Goal: Task Accomplishment & Management: Use online tool/utility

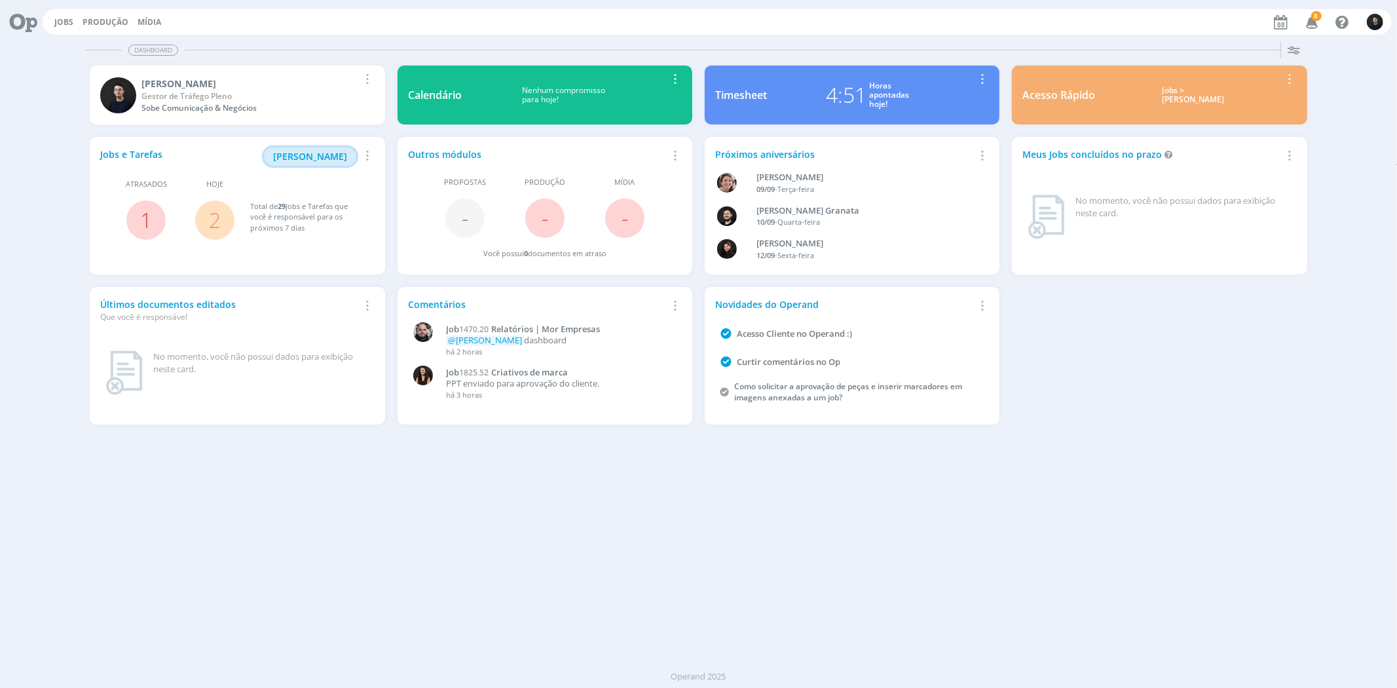
click at [314, 160] on span "[PERSON_NAME]" at bounding box center [310, 156] width 74 height 12
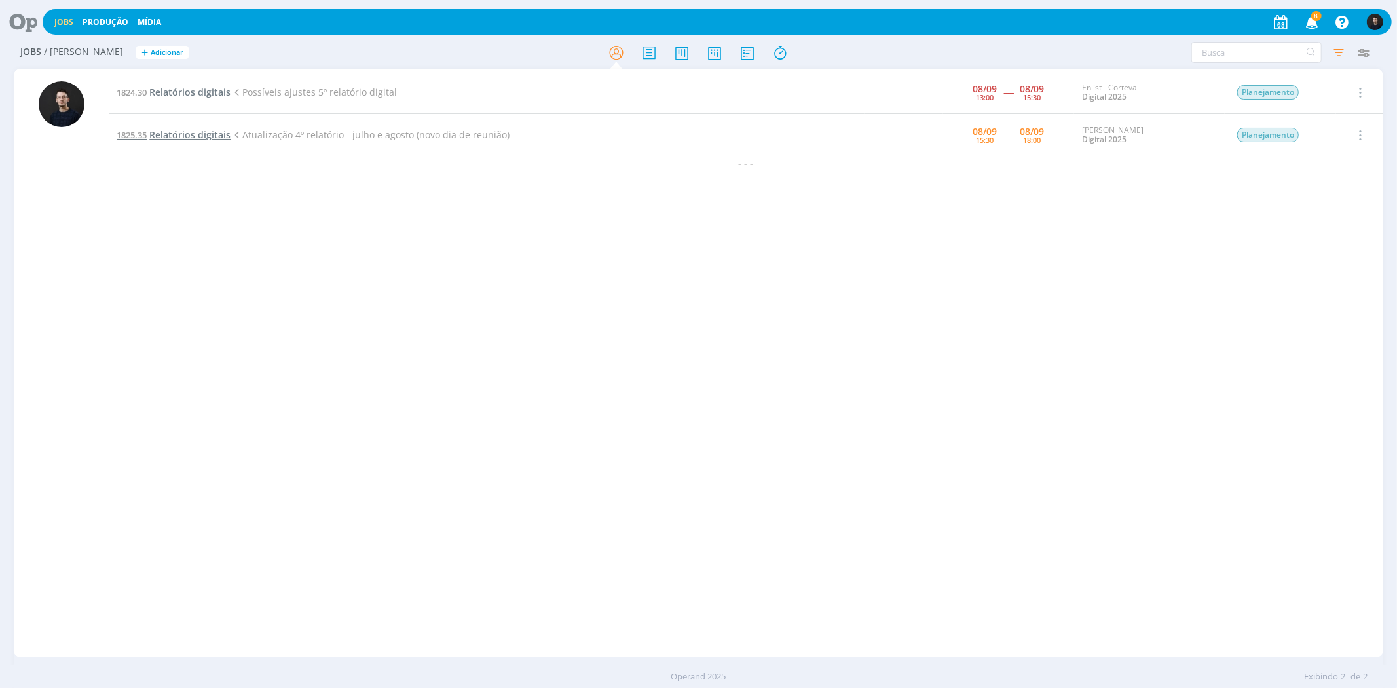
click at [203, 136] on span "Relatórios digitais" at bounding box center [189, 134] width 81 height 12
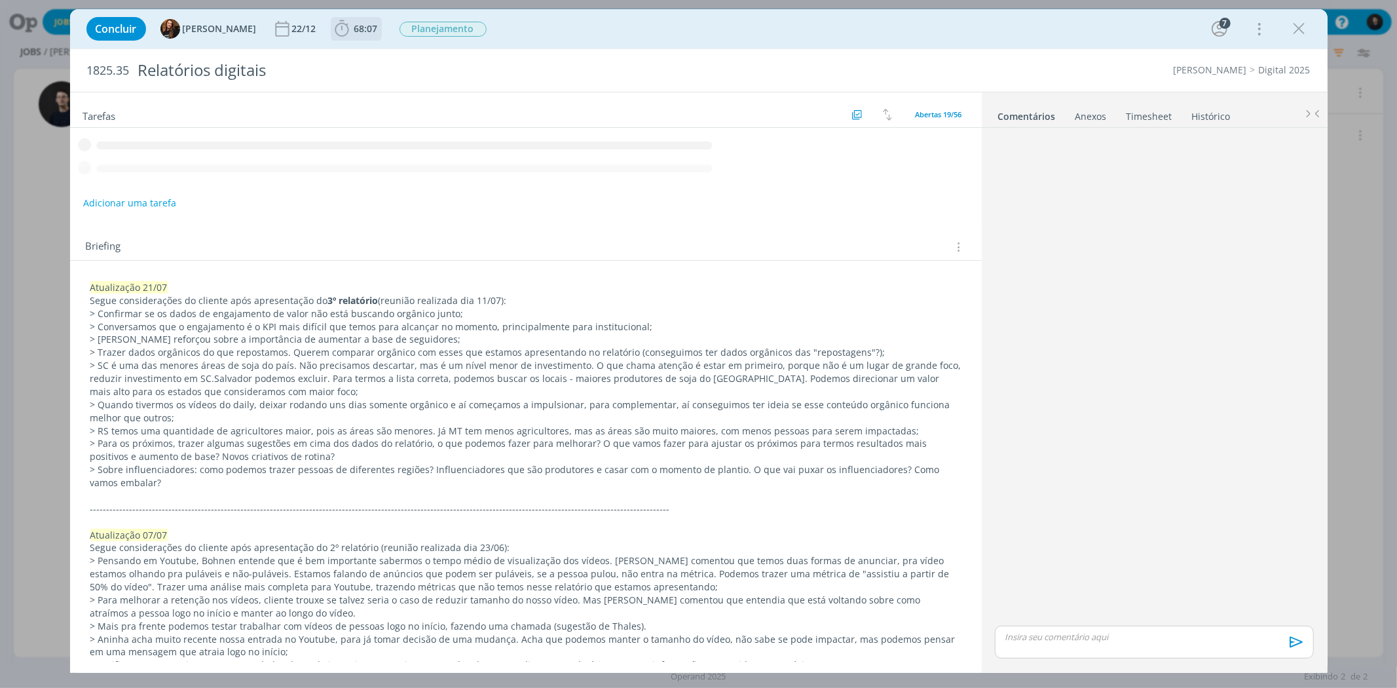
click at [334, 31] on icon "dialog" at bounding box center [342, 29] width 20 height 20
click at [0, 0] on button "Apontar" at bounding box center [0, 0] width 0 height 0
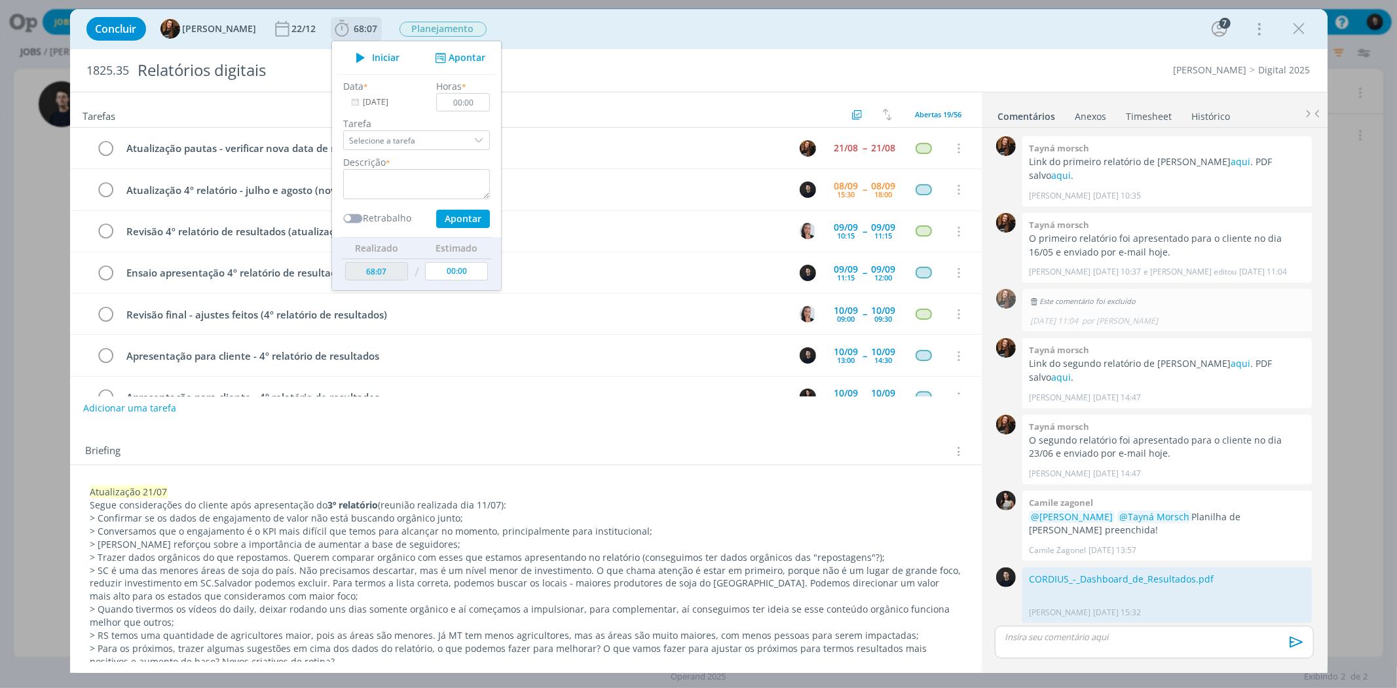
scroll to position [926, 0]
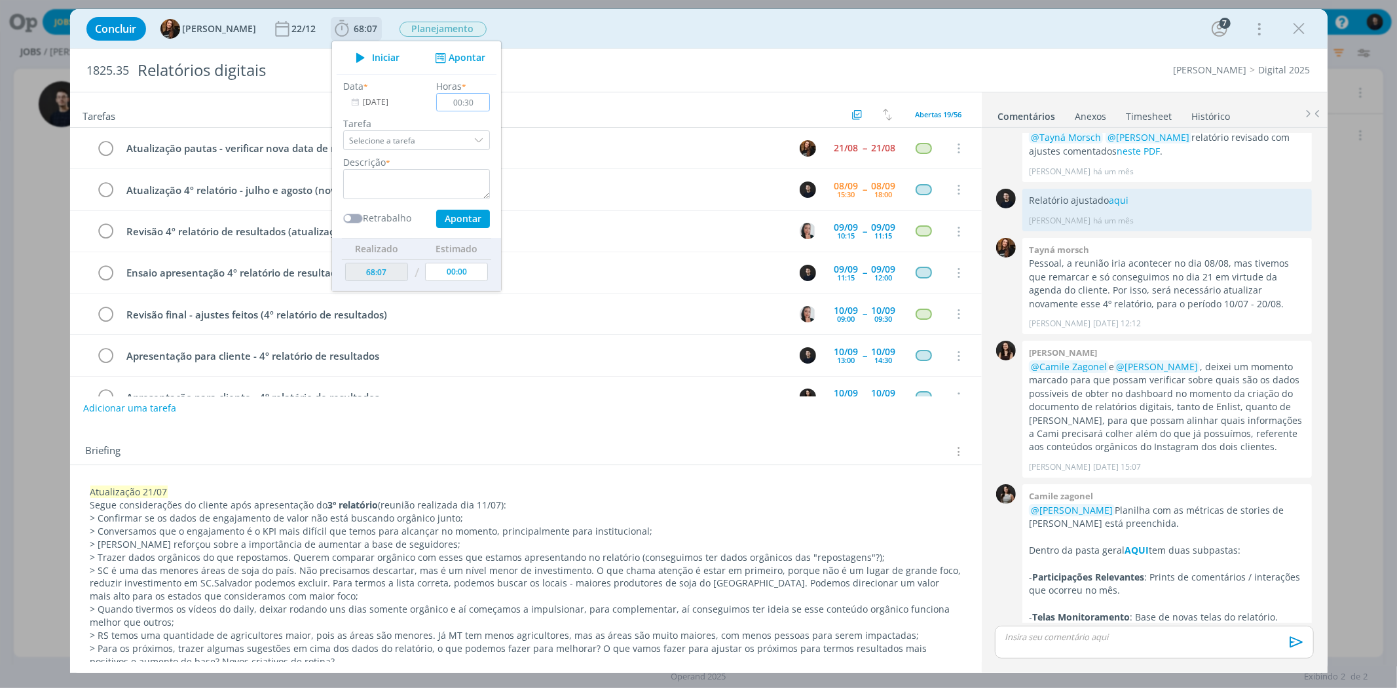
type input "00:30"
click at [437, 181] on textarea "dialog" at bounding box center [416, 184] width 147 height 30
type textarea "relatório"
click at [436, 210] on button "Apontar" at bounding box center [463, 219] width 54 height 18
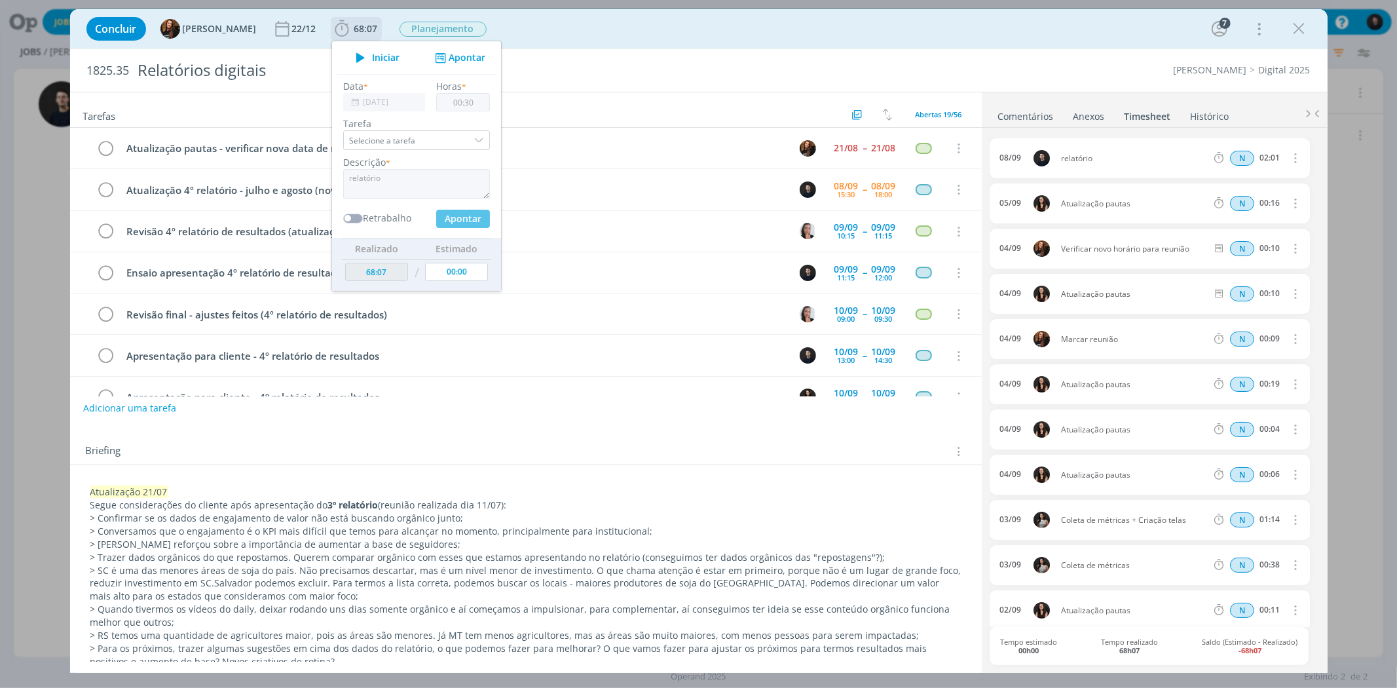
type input "68:37"
type input "00:00"
click at [372, 60] on span "Iniciar" at bounding box center [386, 57] width 28 height 9
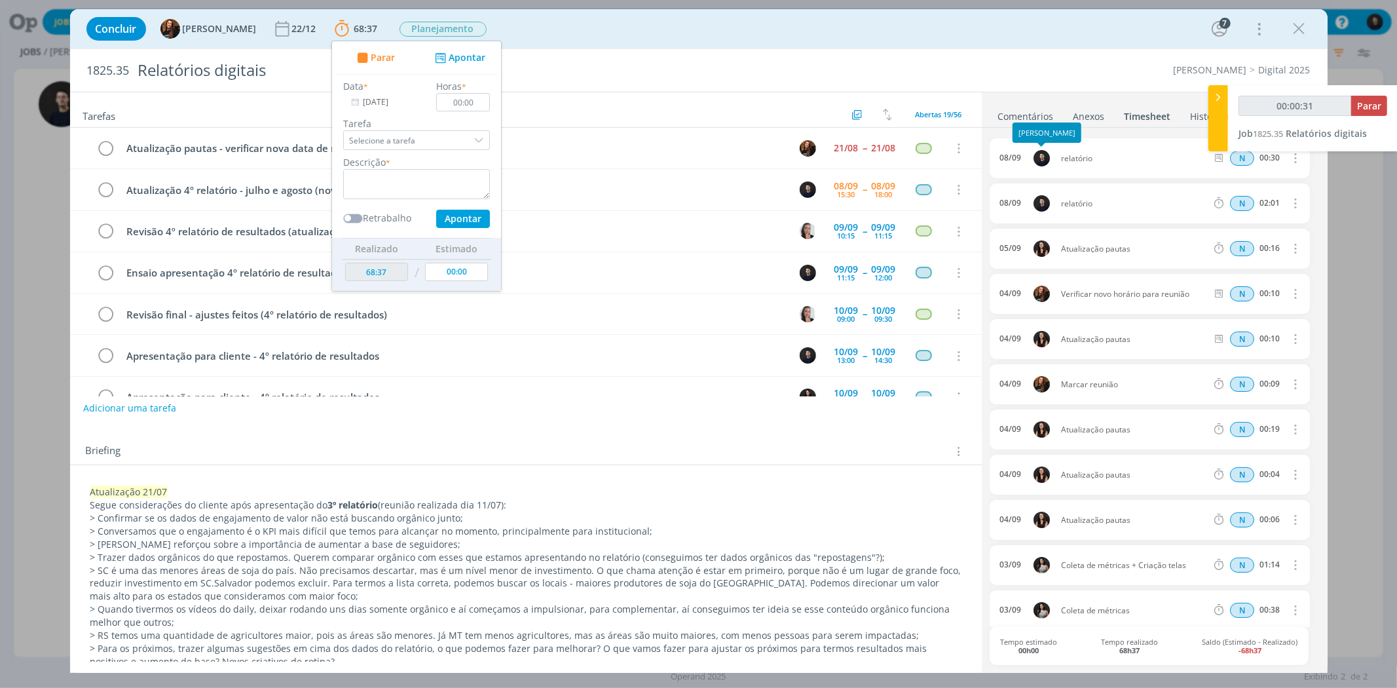
click at [1039, 115] on link "Comentários" at bounding box center [1025, 113] width 57 height 19
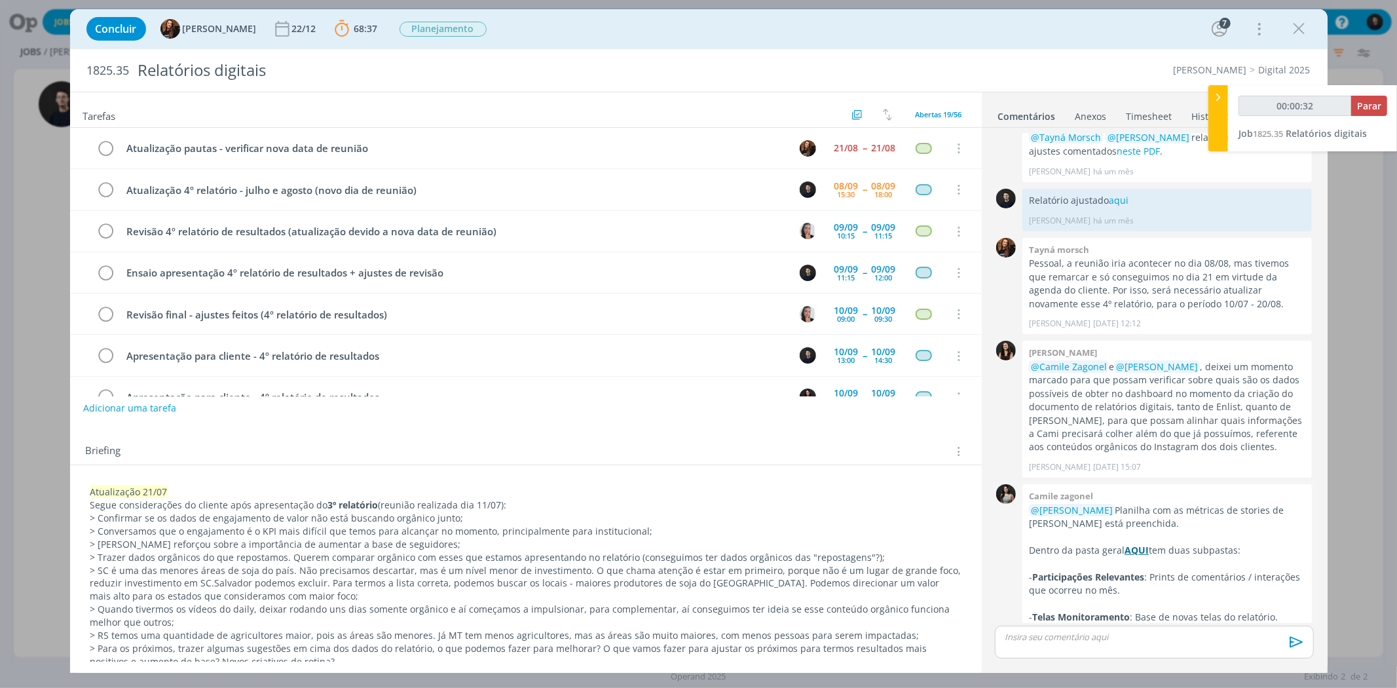
click at [1129, 544] on strong "AQUI" at bounding box center [1136, 550] width 24 height 12
type input "00:29:12"
